Goal: Navigation & Orientation: Find specific page/section

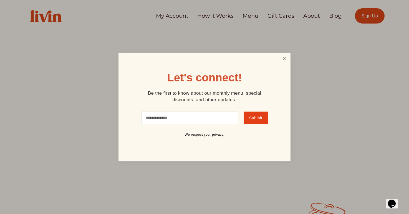
click at [283, 59] on link "Close" at bounding box center [284, 59] width 11 height 10
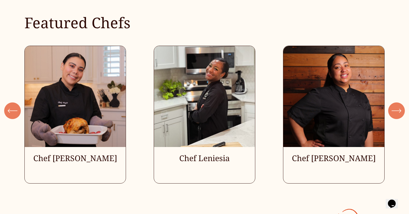
scroll to position [1501, 0]
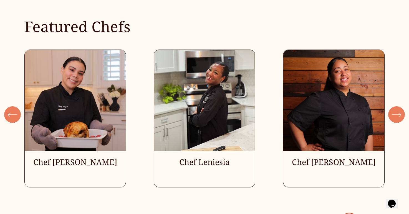
click at [397, 113] on icon "\a \a \a Next\a \a" at bounding box center [396, 115] width 10 height 10
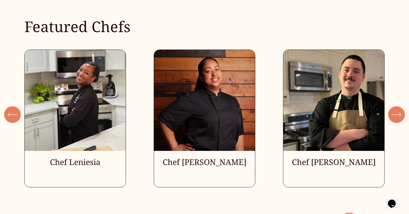
click at [397, 113] on icon "\a \a \a Next\a \a" at bounding box center [396, 115] width 10 height 10
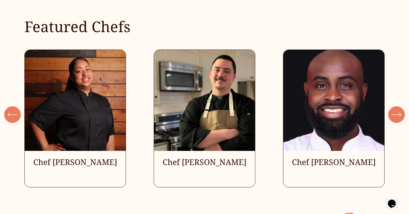
click at [397, 113] on icon "\a \a \a Next\a \a" at bounding box center [396, 115] width 10 height 10
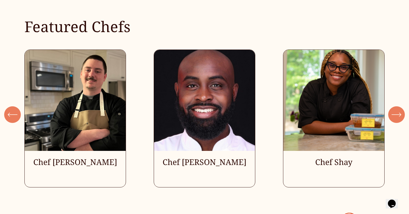
click at [397, 113] on icon "\a \a \a Next\a \a" at bounding box center [396, 115] width 10 height 10
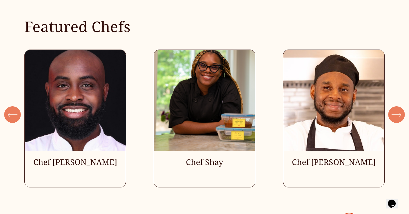
click at [397, 113] on icon "\a \a \a Next\a \a" at bounding box center [396, 115] width 10 height 10
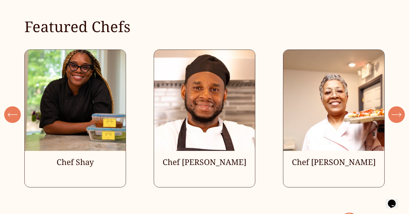
click at [397, 113] on icon "\a \a \a Next\a \a" at bounding box center [396, 115] width 10 height 10
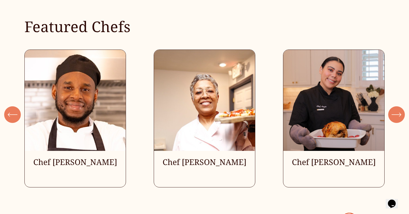
click at [397, 113] on icon "\a \a \a Next\a \a" at bounding box center [396, 115] width 10 height 10
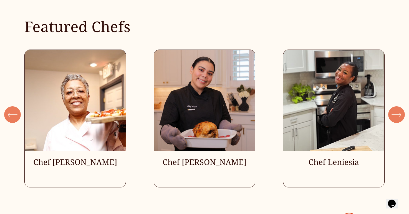
click at [397, 113] on icon "\a \a \a Next\a \a" at bounding box center [396, 115] width 10 height 10
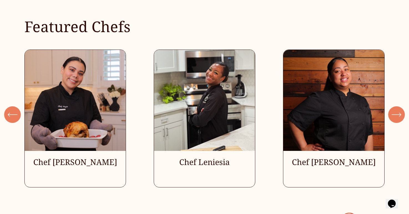
click at [397, 113] on icon "\a \a \a Next\a \a" at bounding box center [396, 115] width 10 height 10
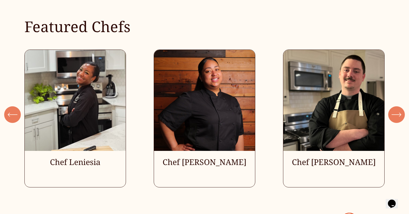
click at [397, 113] on icon "\a \a \a Next\a \a" at bounding box center [396, 115] width 10 height 10
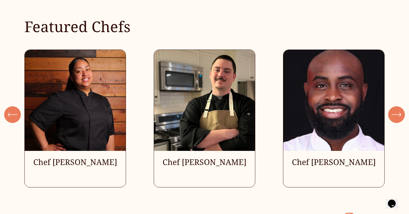
click at [397, 113] on icon "\a \a \a Next\a \a" at bounding box center [396, 115] width 10 height 10
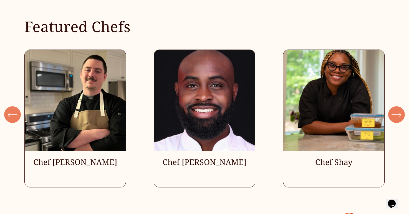
click at [397, 113] on icon "\a \a \a Next\a \a" at bounding box center [396, 115] width 10 height 10
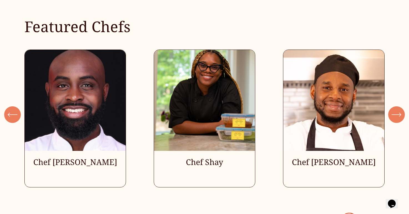
click at [397, 113] on icon "\a \a \a Next\a \a" at bounding box center [396, 115] width 10 height 10
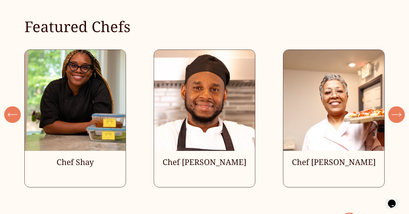
click at [397, 113] on icon "\a \a \a Next\a \a" at bounding box center [396, 115] width 10 height 10
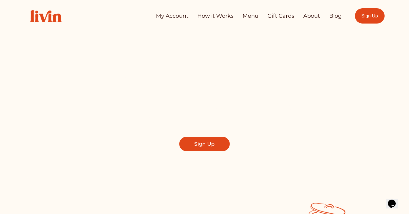
scroll to position [0, 0]
click at [253, 17] on link "Menu" at bounding box center [250, 16] width 16 height 11
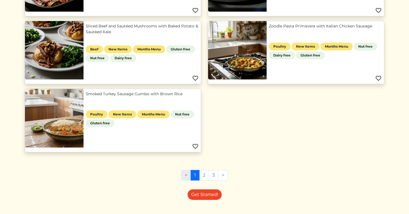
scroll to position [327, 0]
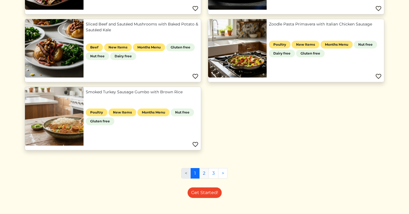
click at [203, 171] on link "2" at bounding box center [204, 173] width 10 height 11
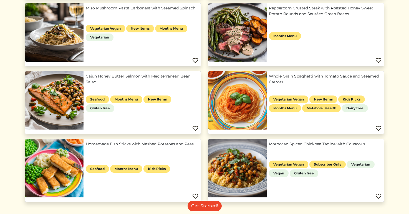
scroll to position [471, 0]
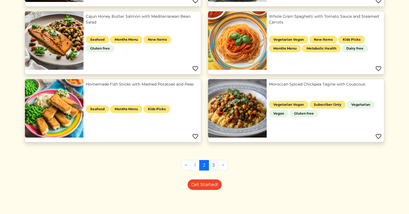
click at [210, 169] on link "3" at bounding box center [214, 165] width 10 height 11
